Goal: Task Accomplishment & Management: Manage account settings

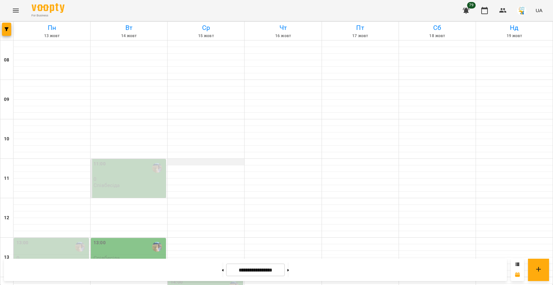
scroll to position [272, 0]
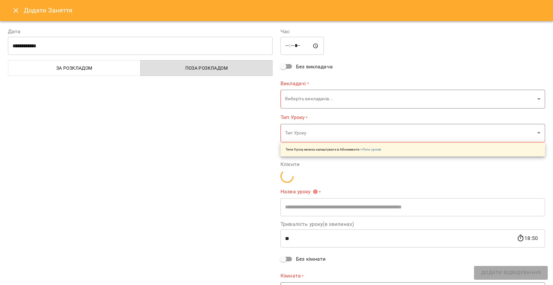
type input "**********"
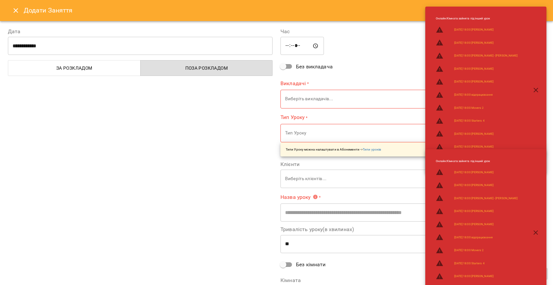
click at [15, 10] on icon "Close" at bounding box center [16, 11] width 8 height 8
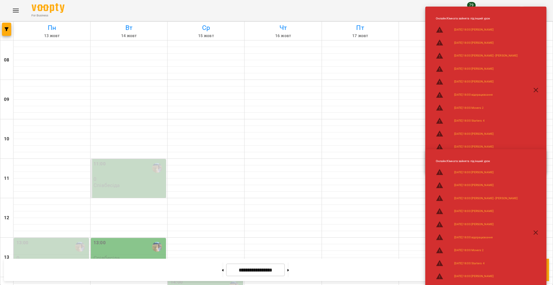
click at [535, 87] on icon "button" at bounding box center [536, 90] width 8 height 8
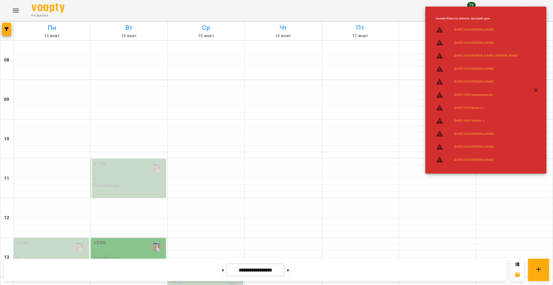
click at [537, 94] on button "button" at bounding box center [536, 90] width 16 height 16
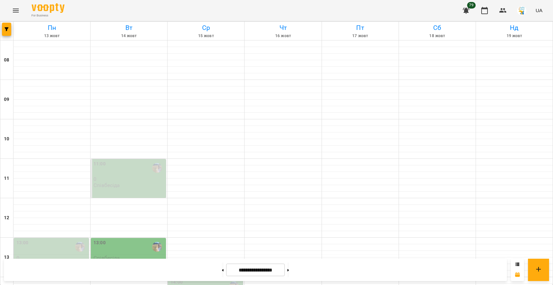
scroll to position [117, 0]
click at [12, 29] on div at bounding box center [6, 31] width 13 height 18
click at [7, 34] on button "button" at bounding box center [6, 29] width 9 height 13
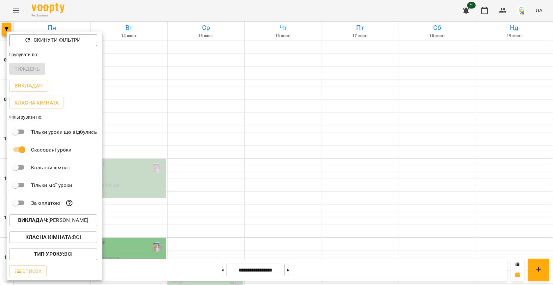
click at [68, 218] on p "Викладач : [PERSON_NAME]" at bounding box center [53, 221] width 70 height 8
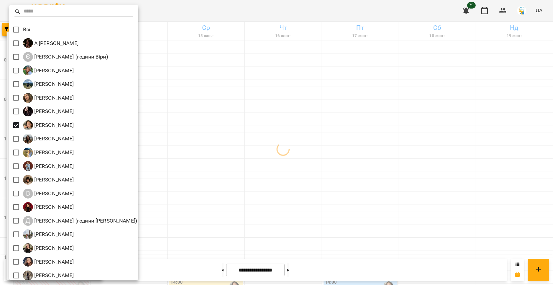
click at [213, 112] on div at bounding box center [276, 142] width 553 height 285
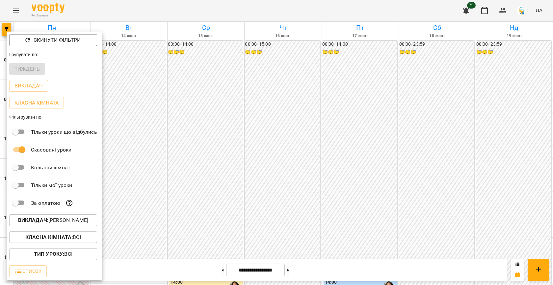
click at [213, 112] on div at bounding box center [276, 142] width 553 height 285
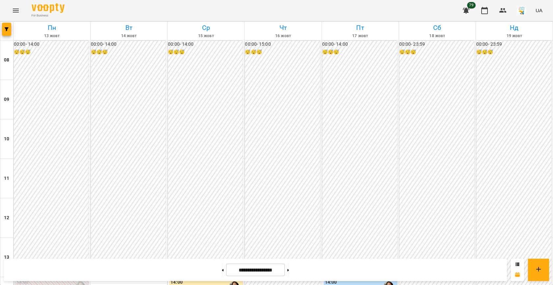
scroll to position [213, 0]
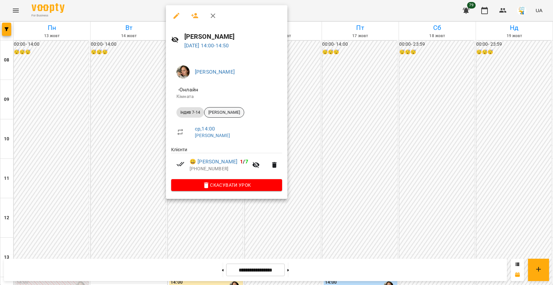
click at [236, 112] on span "[PERSON_NAME]" at bounding box center [223, 113] width 39 height 6
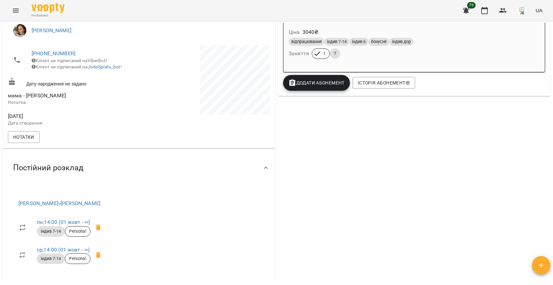
scroll to position [149, 0]
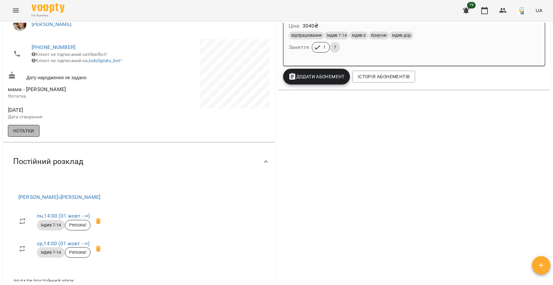
click at [23, 133] on span "Нотатки" at bounding box center [23, 131] width 21 height 8
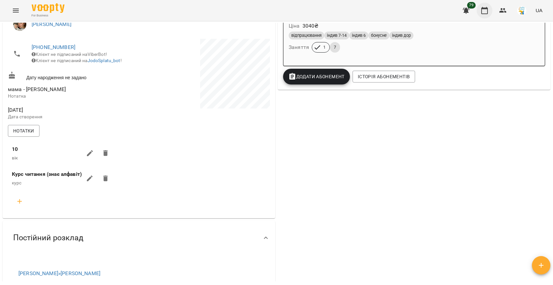
click at [487, 11] on icon "button" at bounding box center [485, 11] width 8 height 8
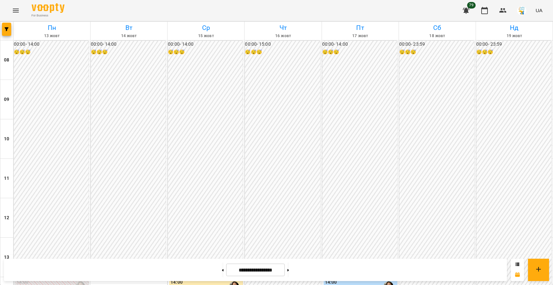
scroll to position [221, 0]
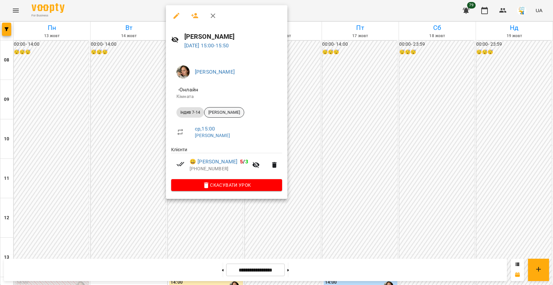
click at [229, 109] on div "[PERSON_NAME]" at bounding box center [224, 112] width 40 height 11
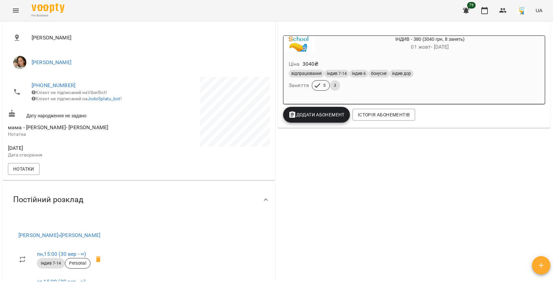
scroll to position [117, 0]
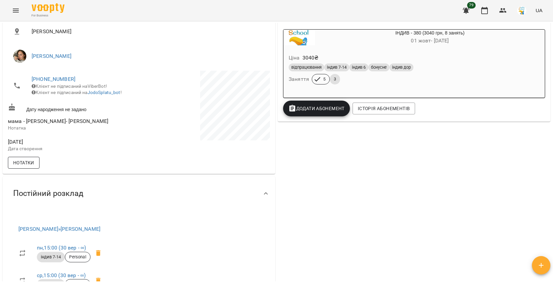
click at [35, 165] on button "Нотатки" at bounding box center [24, 163] width 32 height 12
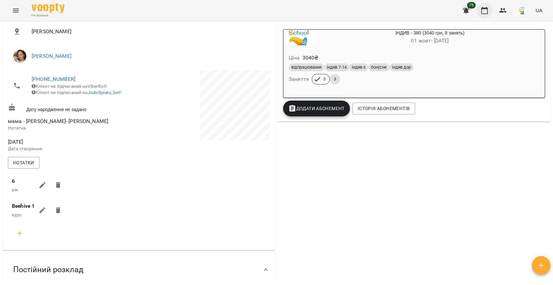
click at [488, 12] on icon "button" at bounding box center [484, 10] width 7 height 7
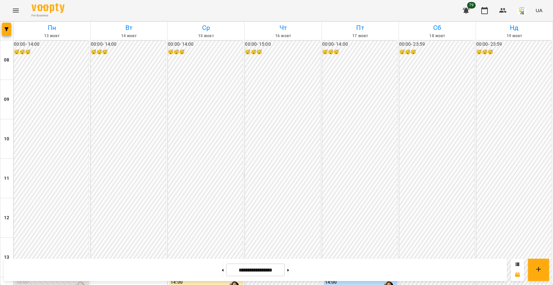
scroll to position [235, 0]
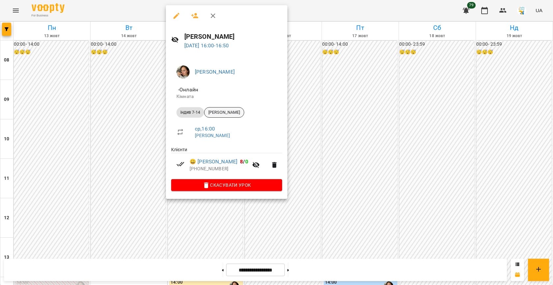
click at [228, 113] on span "[PERSON_NAME]" at bounding box center [223, 113] width 39 height 6
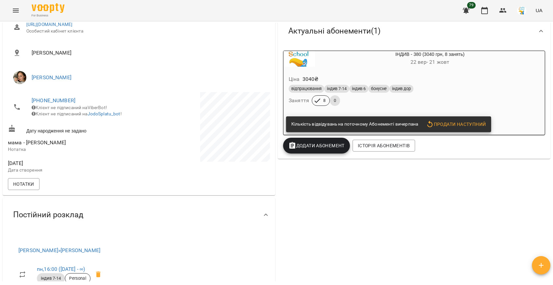
scroll to position [119, 0]
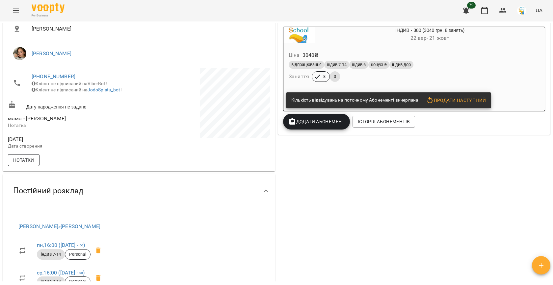
click at [33, 164] on span "Нотатки" at bounding box center [23, 160] width 21 height 8
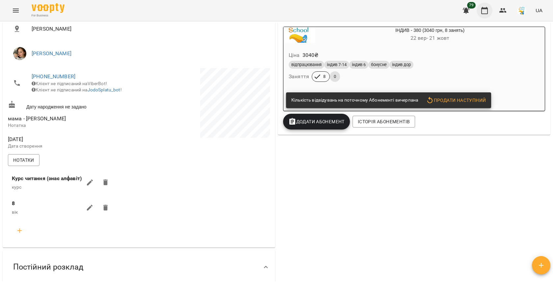
click at [486, 11] on icon "button" at bounding box center [485, 11] width 8 height 8
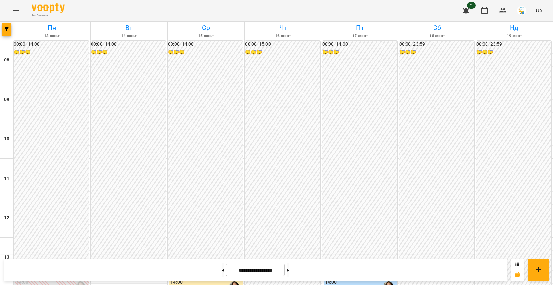
scroll to position [241, 0]
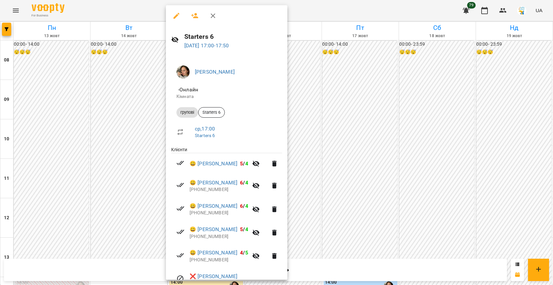
click at [364, 91] on div at bounding box center [276, 142] width 553 height 285
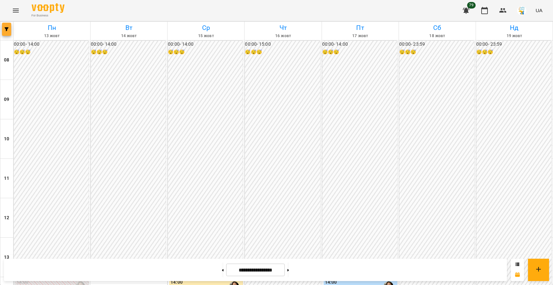
click at [6, 30] on icon "button" at bounding box center [7, 29] width 4 height 4
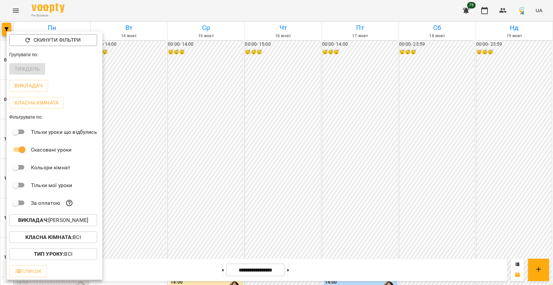
click at [58, 222] on p "Викладач : [PERSON_NAME]" at bounding box center [53, 221] width 70 height 8
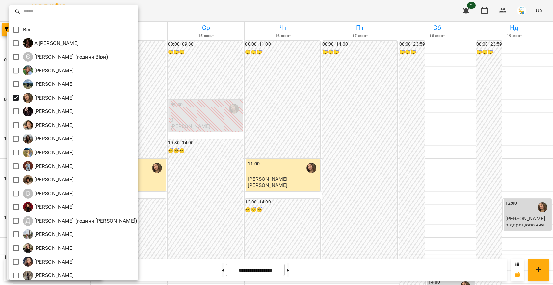
click at [197, 137] on div at bounding box center [276, 142] width 553 height 285
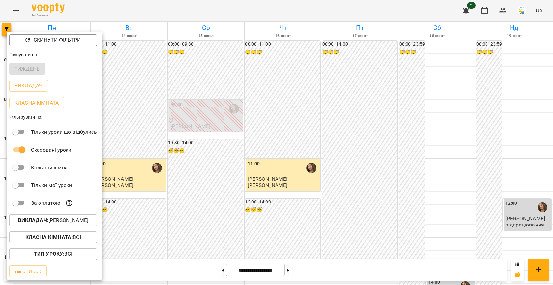
click at [197, 137] on div at bounding box center [276, 142] width 553 height 285
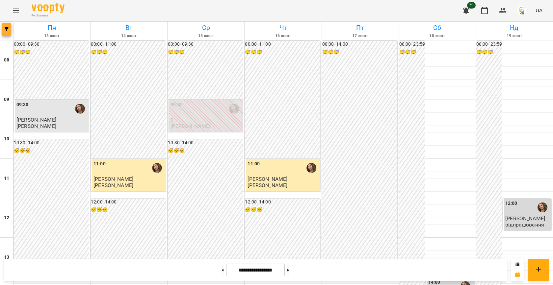
click at [8, 28] on icon "button" at bounding box center [7, 29] width 4 height 4
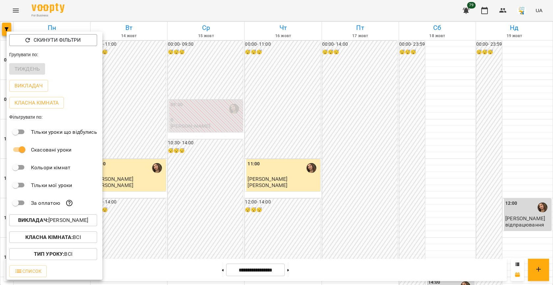
click at [69, 218] on p "Викладач : [PERSON_NAME]" at bounding box center [53, 221] width 70 height 8
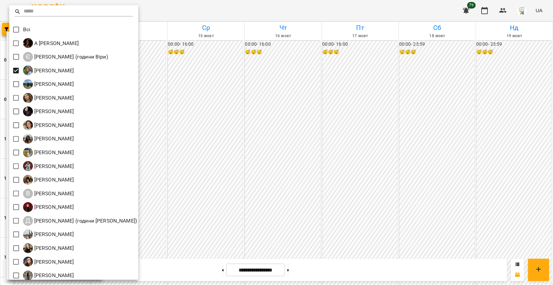
click at [201, 157] on div at bounding box center [276, 142] width 553 height 285
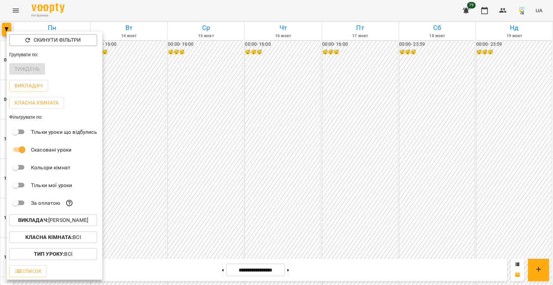
click at [207, 194] on div at bounding box center [276, 142] width 553 height 285
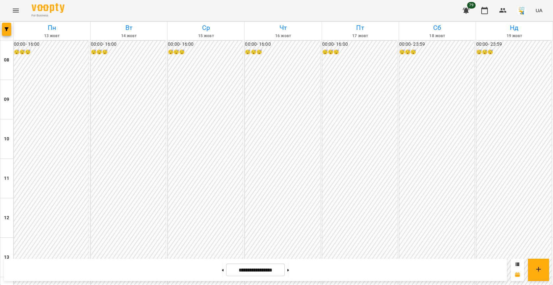
scroll to position [272, 0]
click at [3, 28] on span "button" at bounding box center [6, 29] width 9 height 4
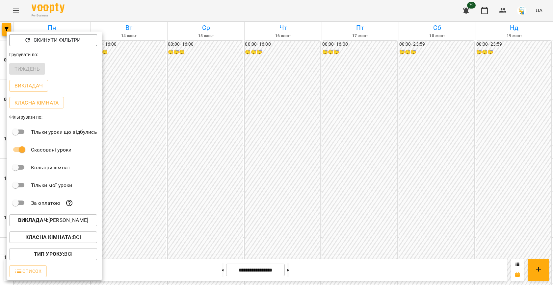
click at [54, 220] on p "Викладач : [PERSON_NAME]" at bounding box center [53, 221] width 70 height 8
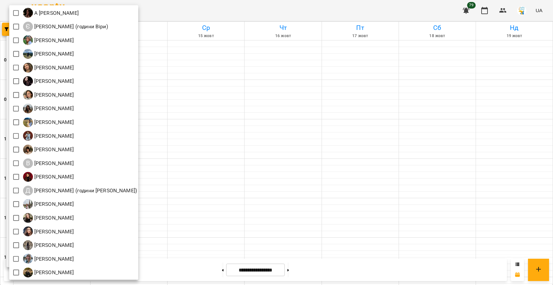
scroll to position [31, 0]
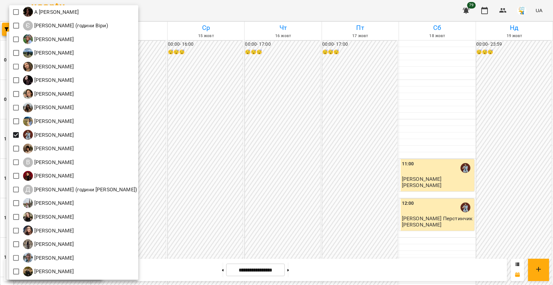
click at [258, 135] on div at bounding box center [276, 142] width 553 height 285
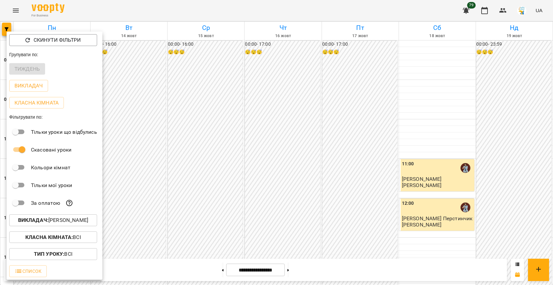
click at [209, 137] on div at bounding box center [276, 142] width 553 height 285
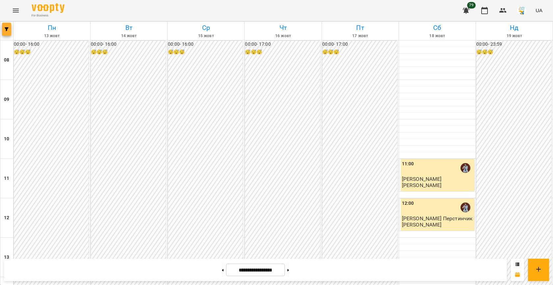
click at [5, 27] on icon "button" at bounding box center [7, 29] width 4 height 4
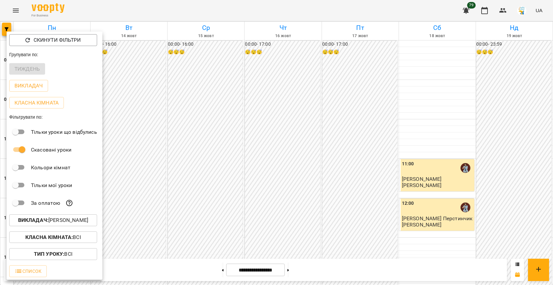
click at [61, 220] on p "Викладач : [PERSON_NAME]" at bounding box center [53, 221] width 70 height 8
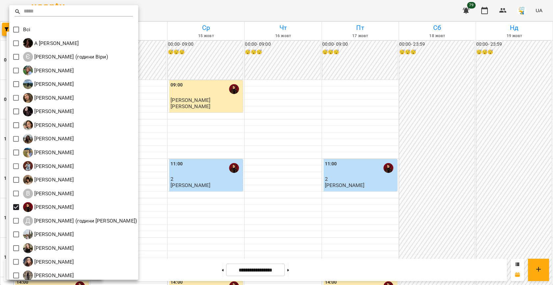
click at [163, 172] on div at bounding box center [276, 142] width 553 height 285
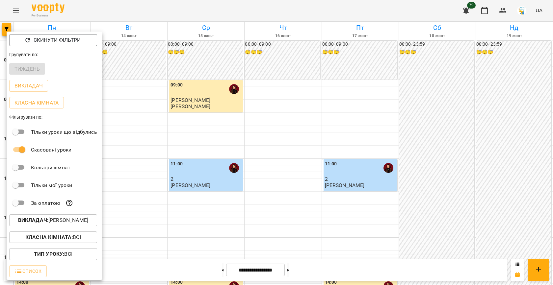
click at [187, 161] on div at bounding box center [276, 142] width 553 height 285
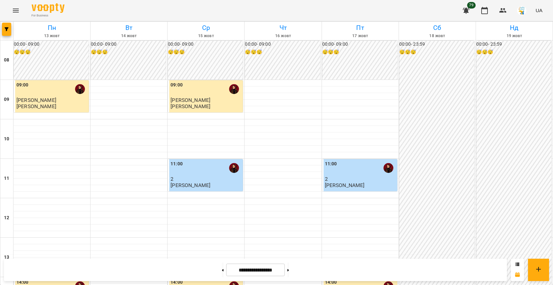
scroll to position [204, 0]
click at [9, 29] on span "button" at bounding box center [6, 29] width 9 height 4
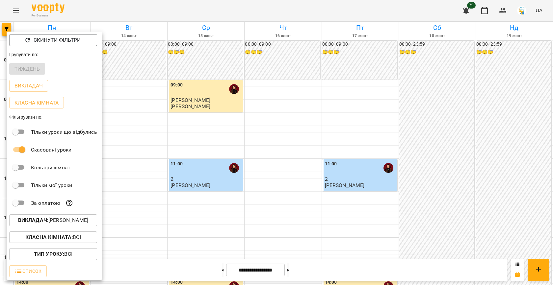
click at [66, 222] on p "Викладач : [PERSON_NAME]" at bounding box center [53, 221] width 70 height 8
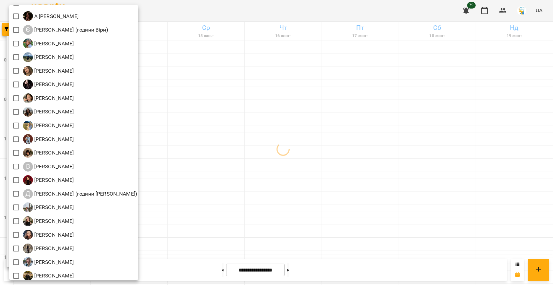
scroll to position [28, 0]
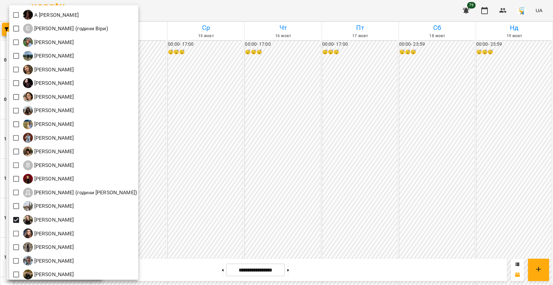
click at [177, 211] on div at bounding box center [276, 142] width 553 height 285
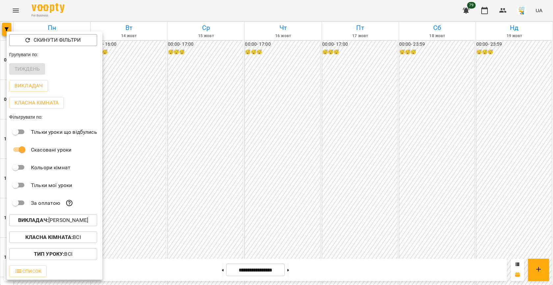
click at [177, 211] on div at bounding box center [276, 142] width 553 height 285
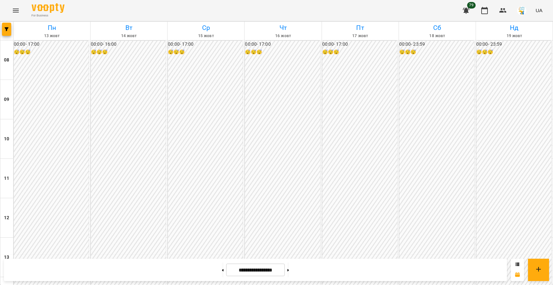
scroll to position [326, 0]
click at [7, 35] on button "button" at bounding box center [6, 29] width 9 height 13
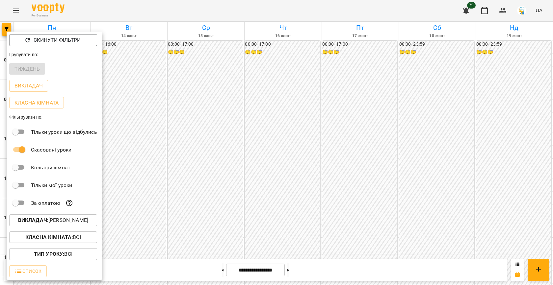
click at [53, 220] on p "Викладач : [PERSON_NAME]" at bounding box center [53, 221] width 70 height 8
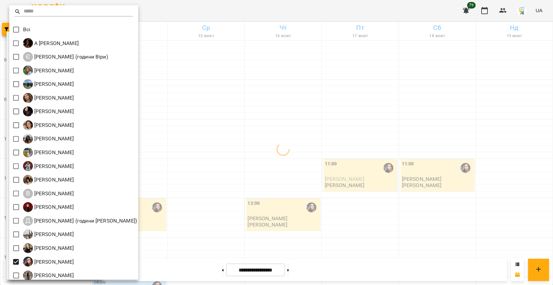
click at [258, 177] on div at bounding box center [276, 142] width 553 height 285
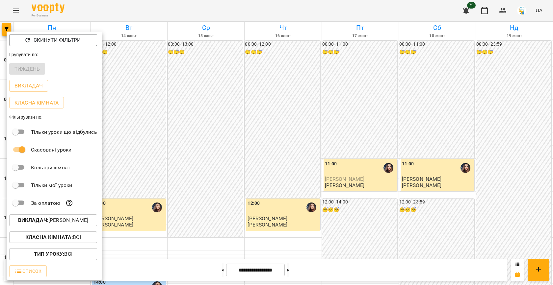
click at [258, 177] on div at bounding box center [276, 142] width 553 height 285
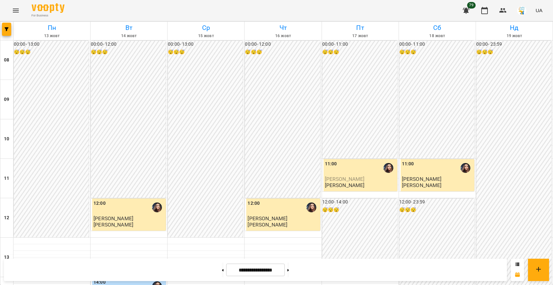
scroll to position [204, 0]
click at [7, 29] on icon "button" at bounding box center [7, 29] width 4 height 4
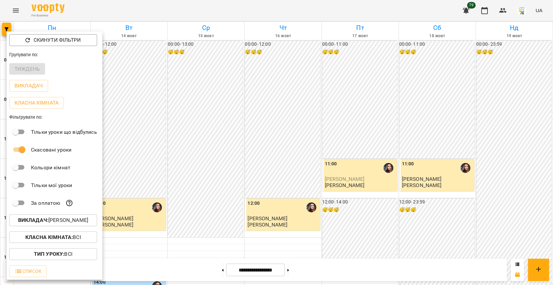
click at [37, 218] on p "Викладач : [PERSON_NAME]" at bounding box center [53, 221] width 70 height 8
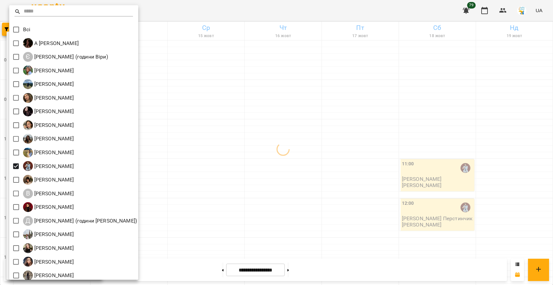
click at [262, 168] on div at bounding box center [276, 142] width 553 height 285
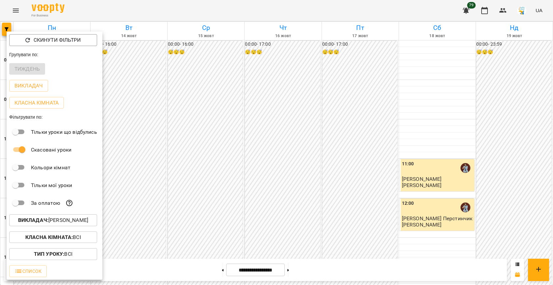
click at [213, 169] on div at bounding box center [276, 142] width 553 height 285
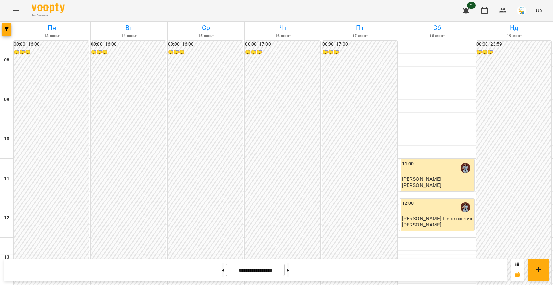
scroll to position [320, 0]
click at [7, 26] on button "button" at bounding box center [6, 29] width 9 height 13
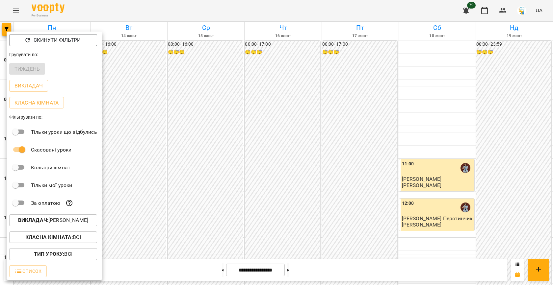
click at [68, 218] on p "Викладач : [PERSON_NAME]" at bounding box center [53, 221] width 70 height 8
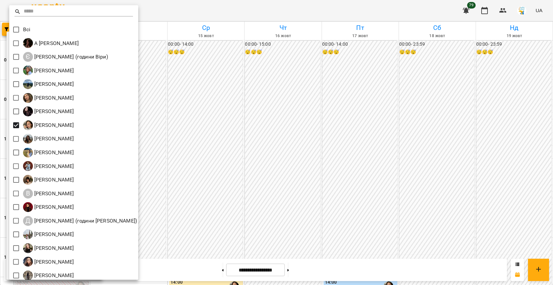
click at [235, 184] on div at bounding box center [276, 142] width 553 height 285
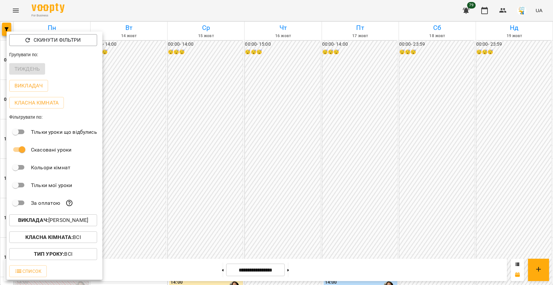
click at [235, 184] on div at bounding box center [276, 142] width 553 height 285
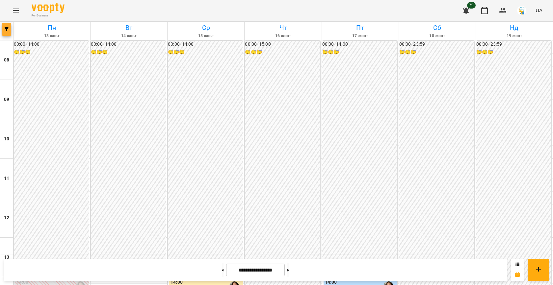
click at [7, 35] on button "button" at bounding box center [6, 29] width 9 height 13
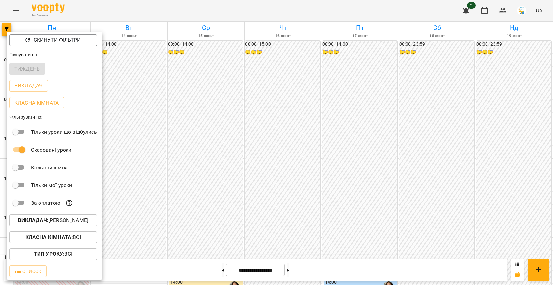
click at [59, 218] on p "Викладач : [PERSON_NAME]" at bounding box center [53, 221] width 70 height 8
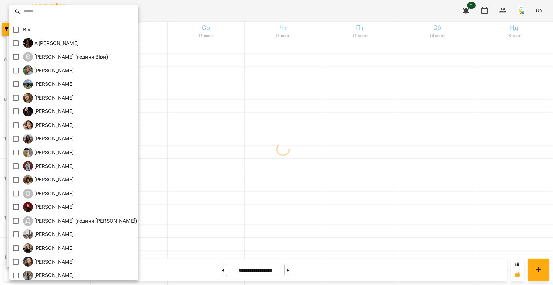
scroll to position [44, 0]
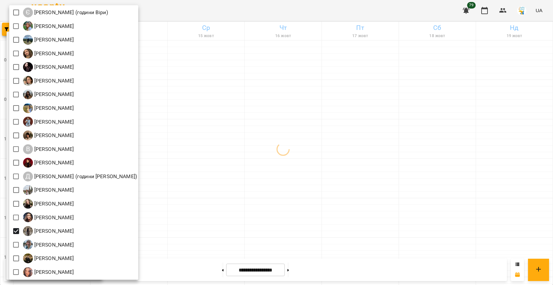
click at [222, 172] on div at bounding box center [276, 142] width 553 height 285
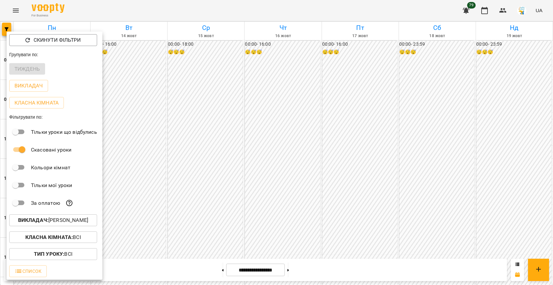
click at [227, 151] on div at bounding box center [276, 142] width 553 height 285
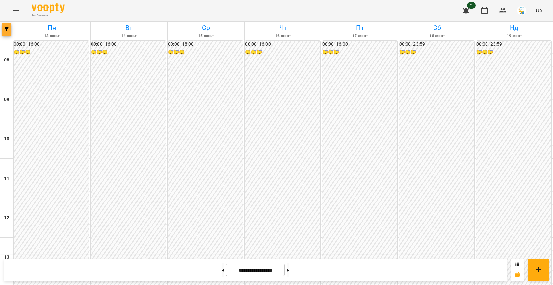
click at [8, 31] on icon "button" at bounding box center [7, 29] width 4 height 4
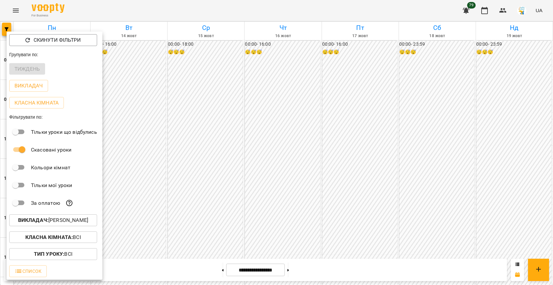
click at [47, 215] on div "Викладач : [PERSON_NAME]" at bounding box center [55, 220] width 96 height 17
click at [58, 222] on p "Викладач : [PERSON_NAME]" at bounding box center [53, 221] width 70 height 8
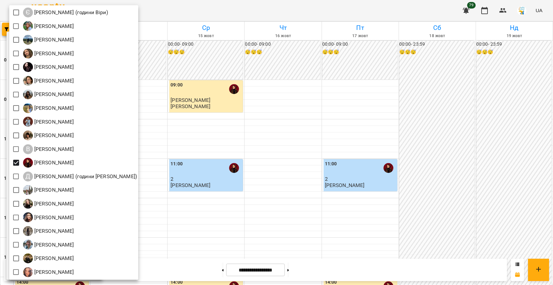
click at [263, 165] on div at bounding box center [276, 142] width 553 height 285
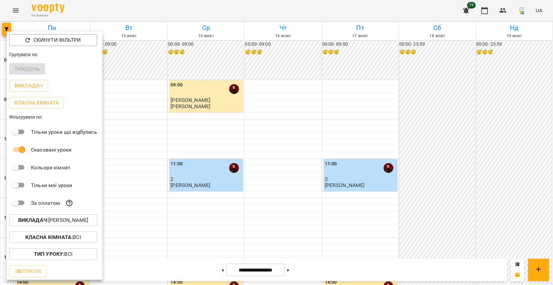
click at [185, 172] on div at bounding box center [276, 142] width 553 height 285
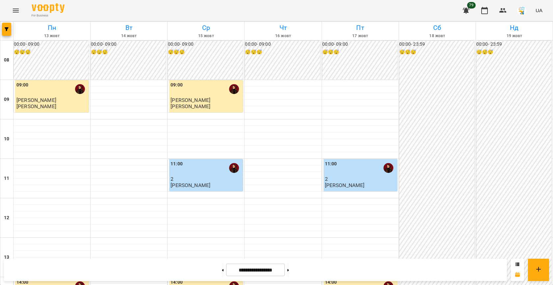
scroll to position [219, 0]
click at [8, 26] on button "button" at bounding box center [6, 29] width 9 height 13
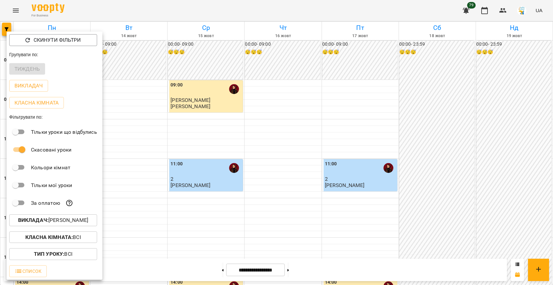
click at [65, 220] on p "Викладач : [PERSON_NAME]" at bounding box center [53, 221] width 70 height 8
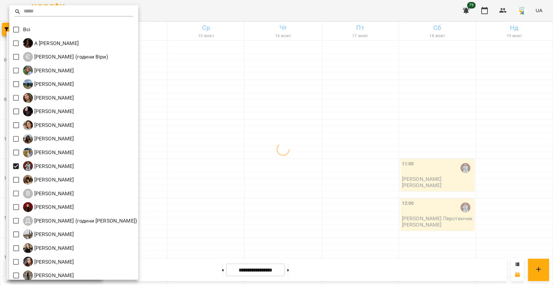
click at [198, 172] on div at bounding box center [276, 142] width 553 height 285
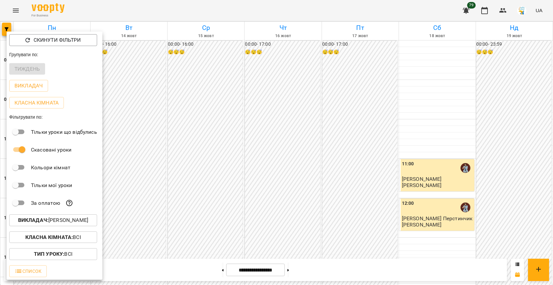
click at [198, 172] on div at bounding box center [276, 142] width 553 height 285
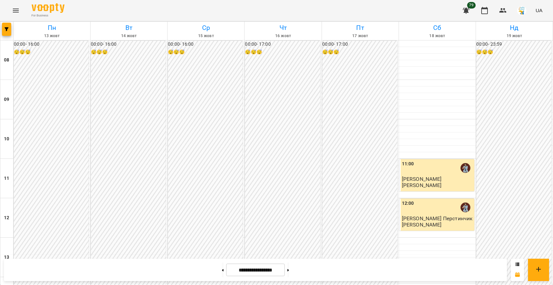
scroll to position [337, 0]
click at [10, 28] on span "button" at bounding box center [6, 29] width 9 height 4
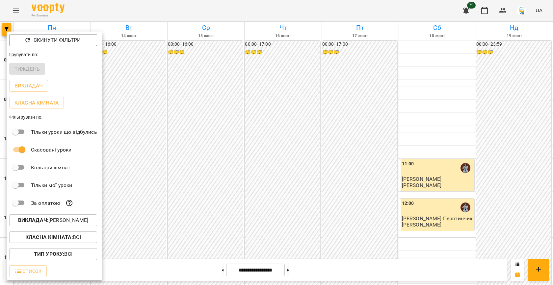
click at [167, 170] on div at bounding box center [276, 142] width 553 height 285
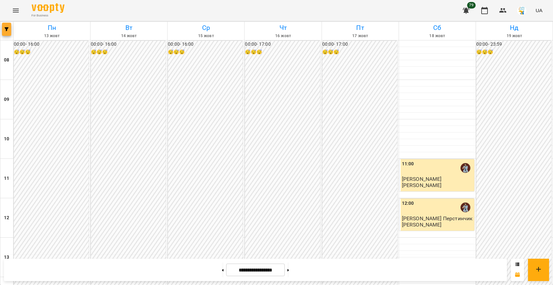
click at [8, 34] on button "button" at bounding box center [6, 29] width 9 height 13
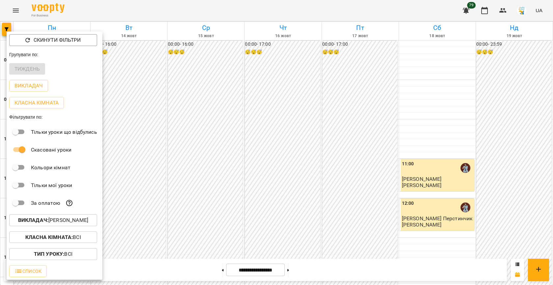
click at [58, 218] on p "Викладач : [PERSON_NAME]" at bounding box center [53, 221] width 70 height 8
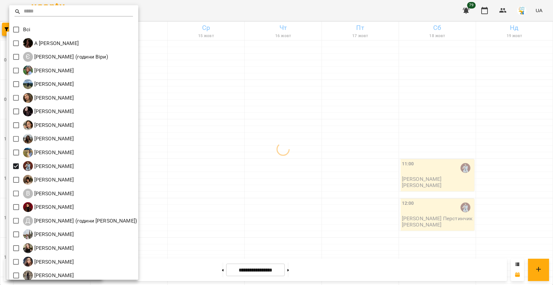
click at [196, 152] on div at bounding box center [276, 142] width 553 height 285
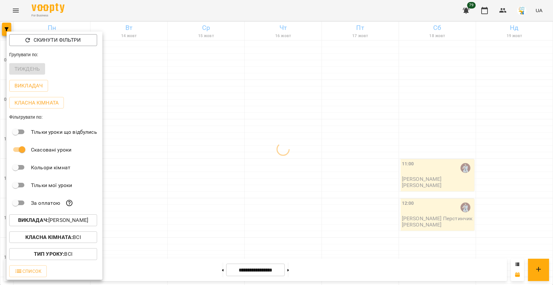
click at [196, 152] on div at bounding box center [276, 142] width 553 height 285
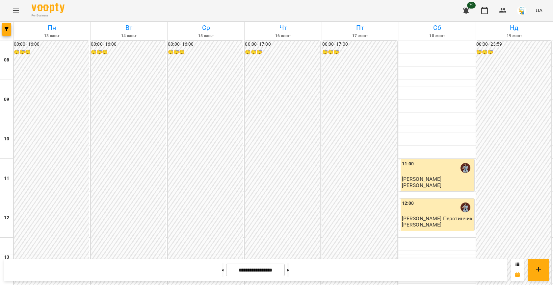
scroll to position [290, 0]
click at [9, 31] on span "button" at bounding box center [6, 29] width 9 height 4
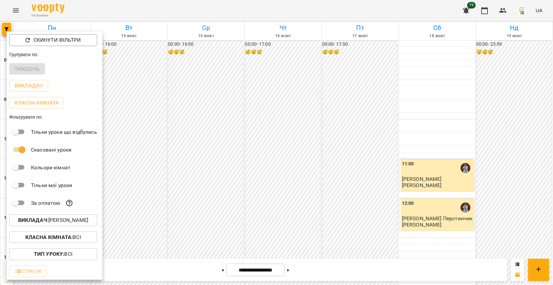
click at [49, 219] on p "Викладач : [PERSON_NAME]" at bounding box center [53, 221] width 70 height 8
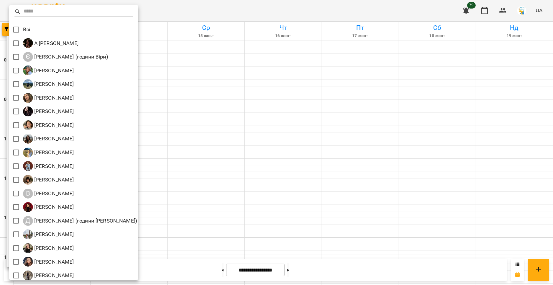
scroll to position [44, 0]
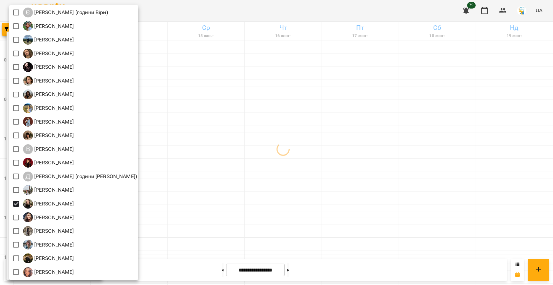
click at [286, 159] on div at bounding box center [276, 142] width 553 height 285
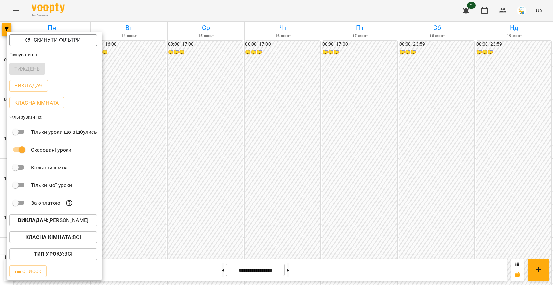
click at [242, 154] on div at bounding box center [276, 142] width 553 height 285
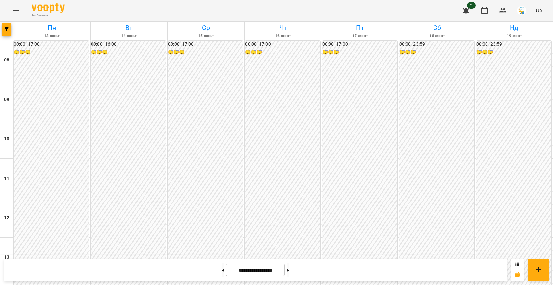
scroll to position [309, 0]
